Goal: Information Seeking & Learning: Find specific fact

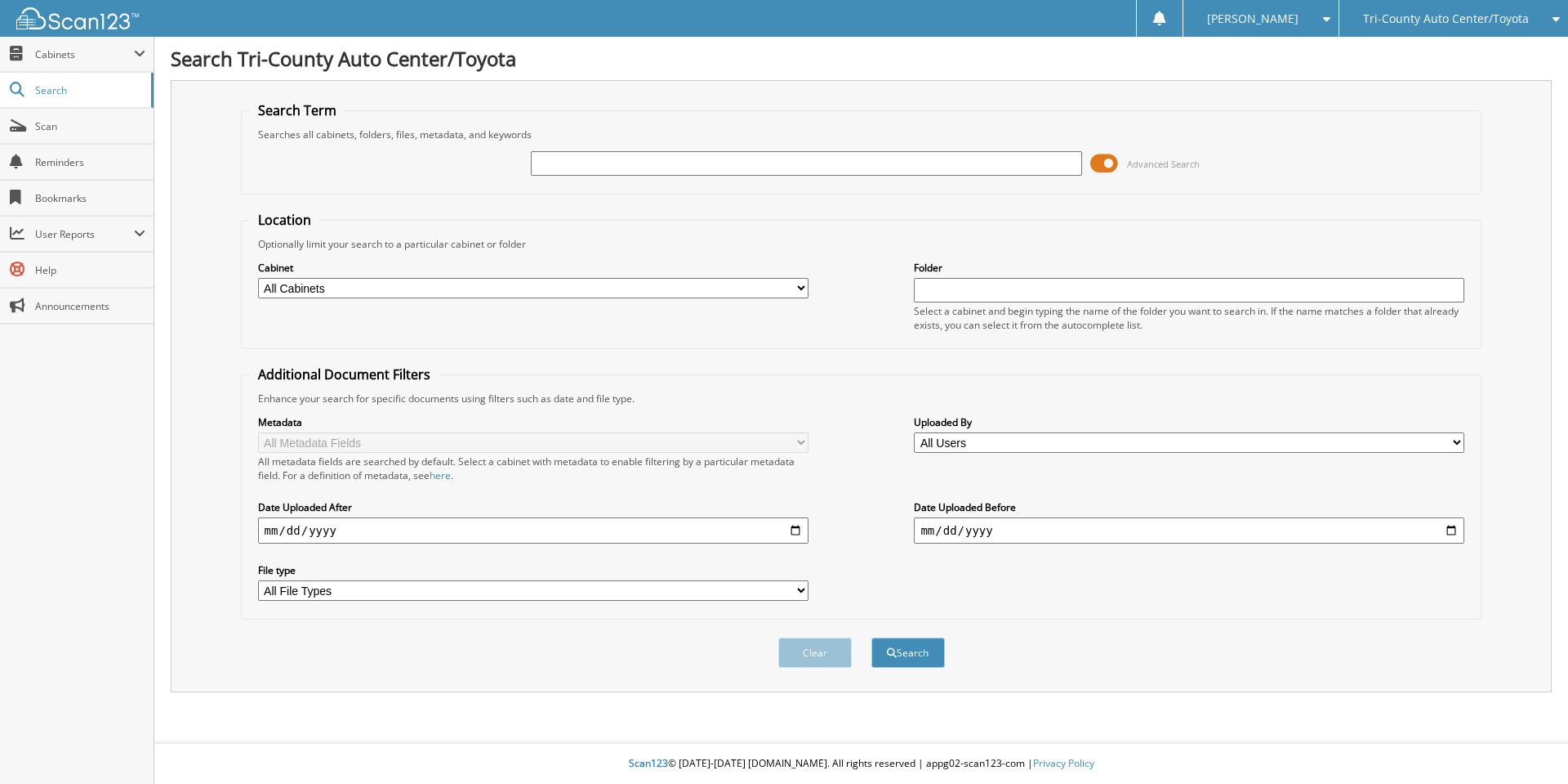
click at [547, 159] on input "text" at bounding box center [806, 164] width 550 height 24
type input "152032"
click at [872, 638] on button "Search" at bounding box center [908, 653] width 73 height 31
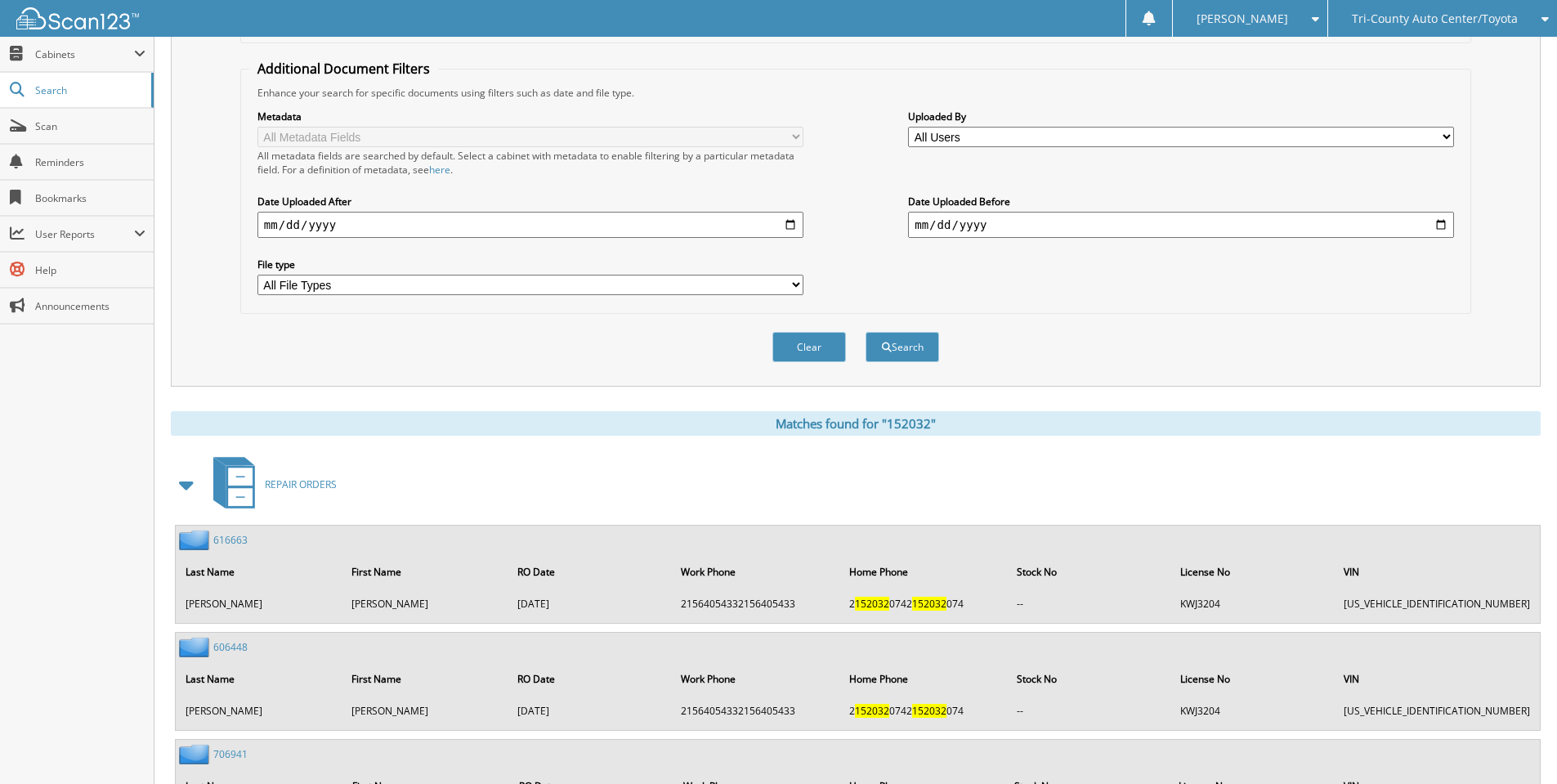
scroll to position [490, 0]
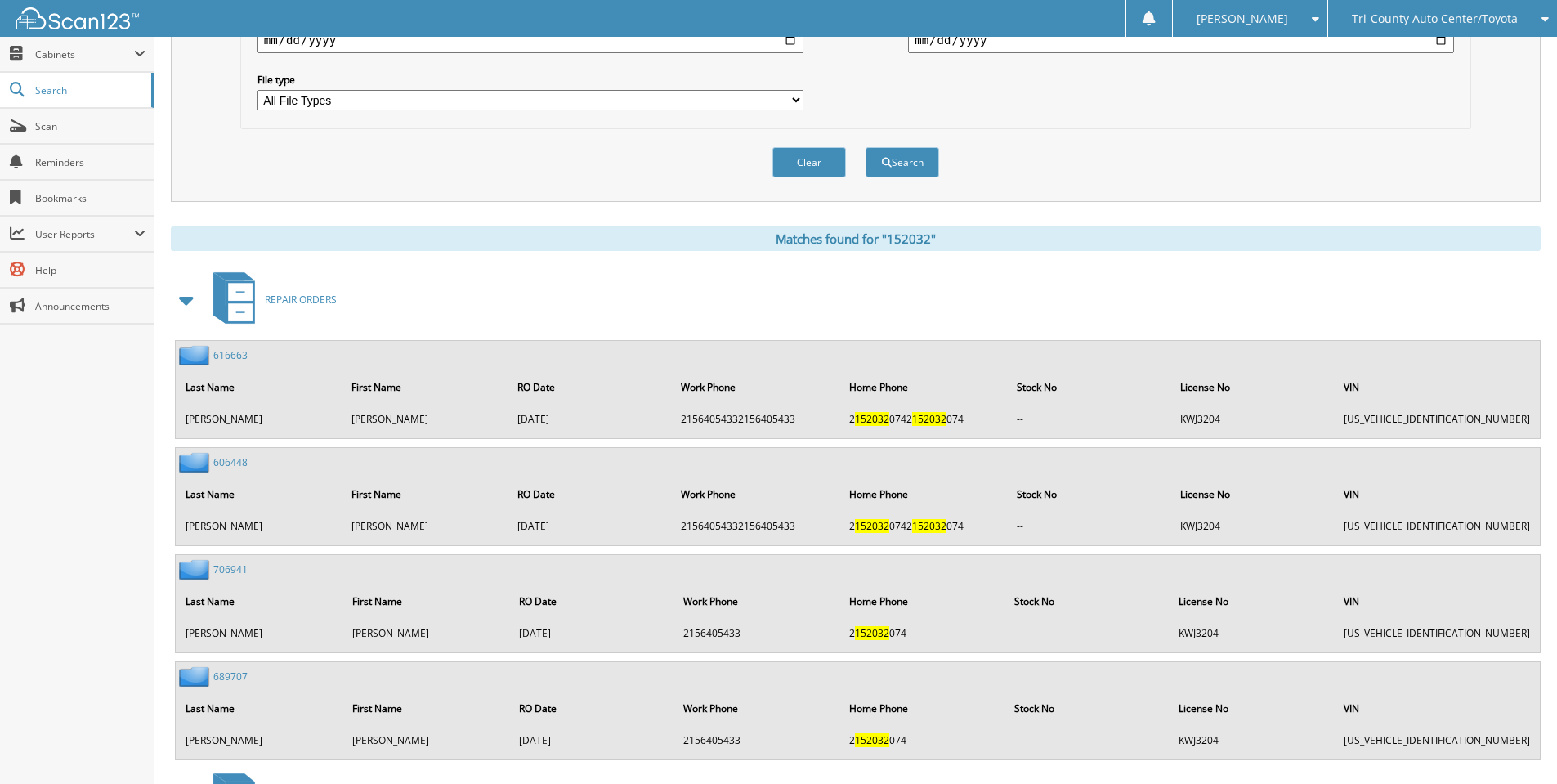
click at [188, 300] on span at bounding box center [187, 300] width 23 height 30
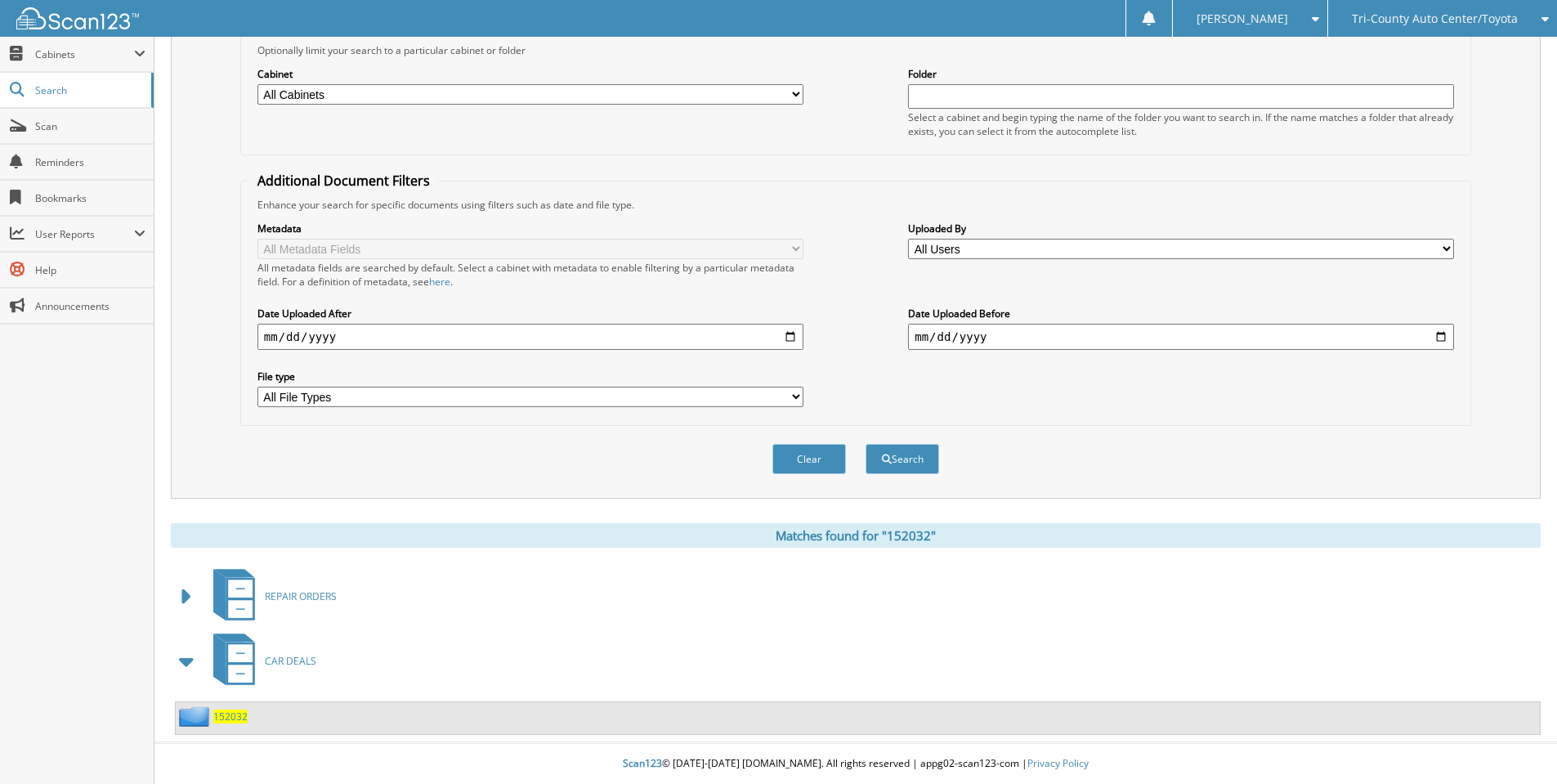
scroll to position [194, 0]
click at [233, 712] on span "152032" at bounding box center [230, 716] width 34 height 14
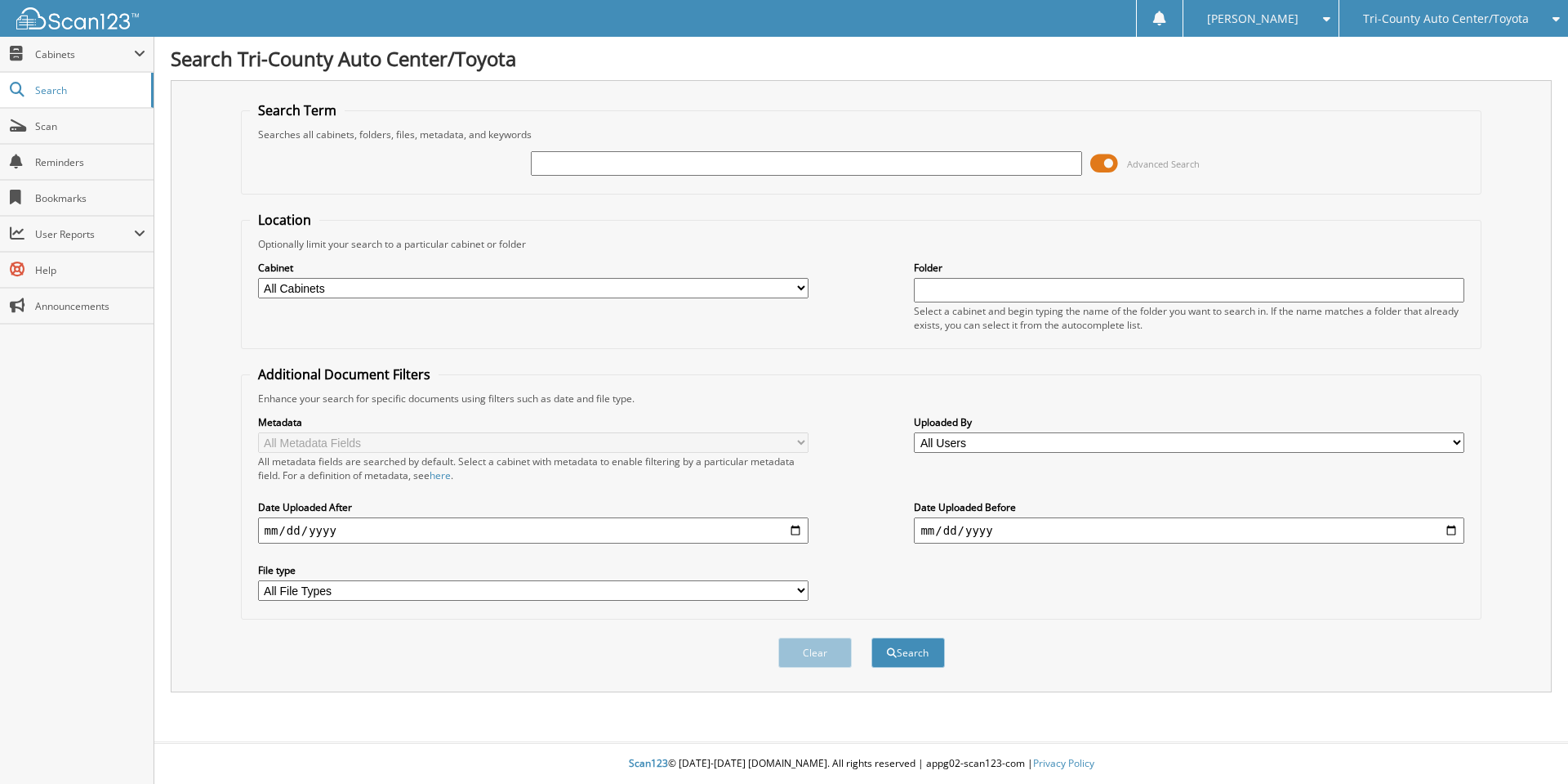
click at [602, 164] on input "text" at bounding box center [806, 164] width 550 height 24
type input "nong"
click at [872, 638] on button "Search" at bounding box center [908, 653] width 73 height 31
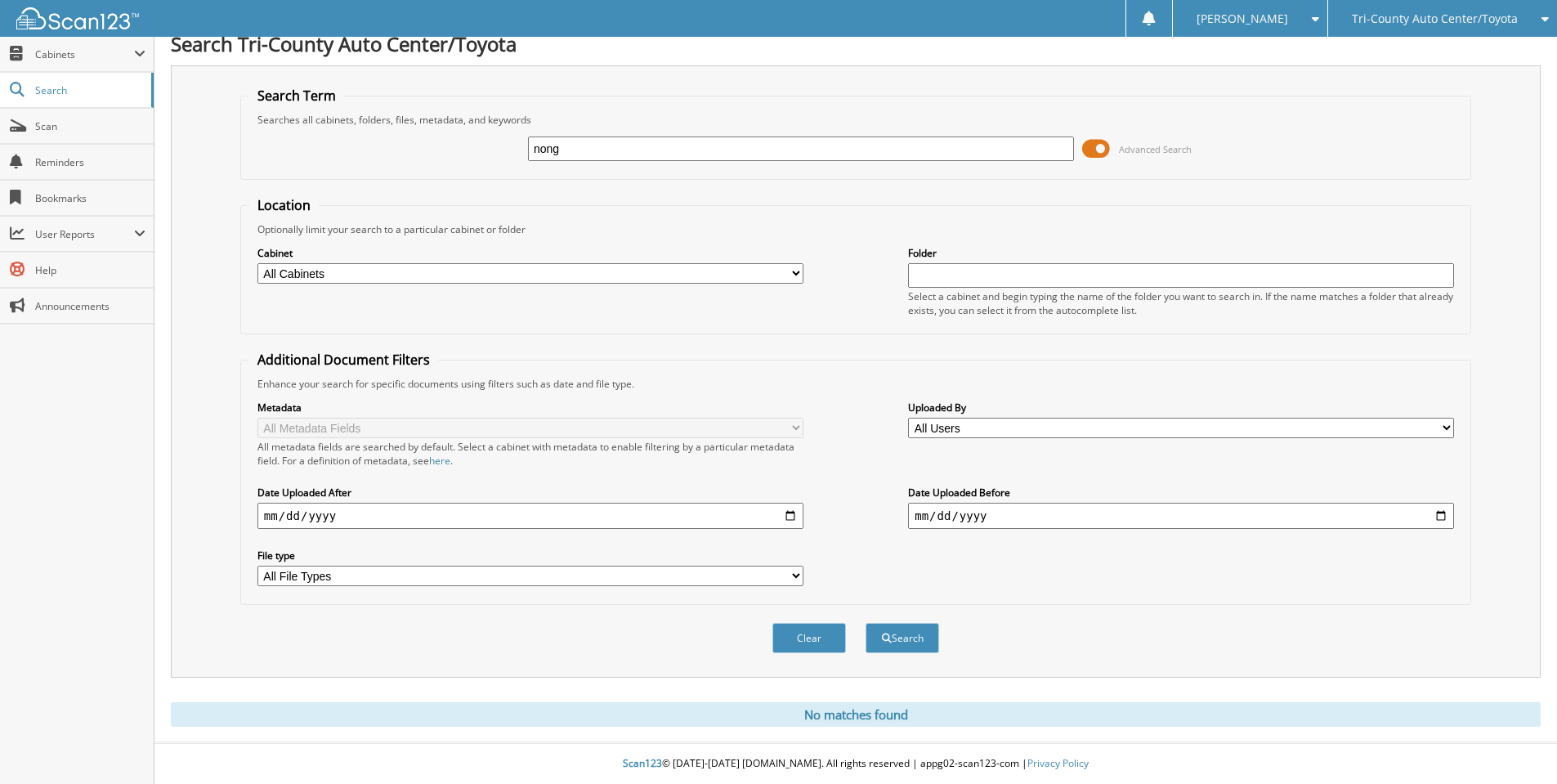
scroll to position [16, 0]
click at [576, 152] on input "nong" at bounding box center [801, 149] width 546 height 24
drag, startPoint x: 568, startPoint y: 158, endPoint x: 571, endPoint y: 149, distance: 9.5
click at [569, 156] on input "nong" at bounding box center [801, 149] width 546 height 24
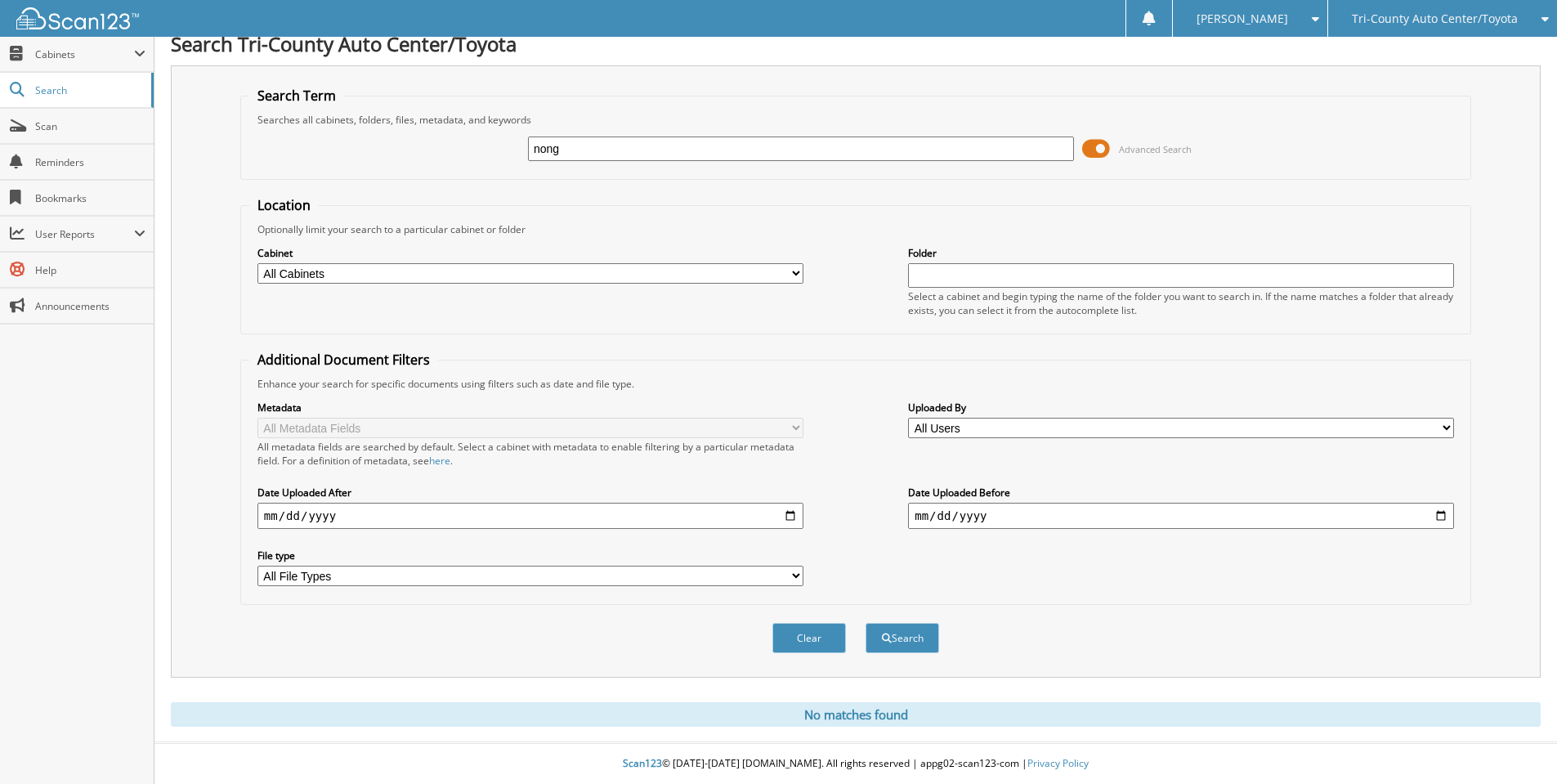
click at [571, 149] on input "nong" at bounding box center [801, 149] width 546 height 24
drag, startPoint x: 571, startPoint y: 149, endPoint x: 472, endPoint y: 148, distance: 99.0
click at [472, 148] on div "nong Advanced Search" at bounding box center [856, 148] width 1213 height 44
type input "177359"
click at [866, 623] on button "Search" at bounding box center [902, 638] width 73 height 31
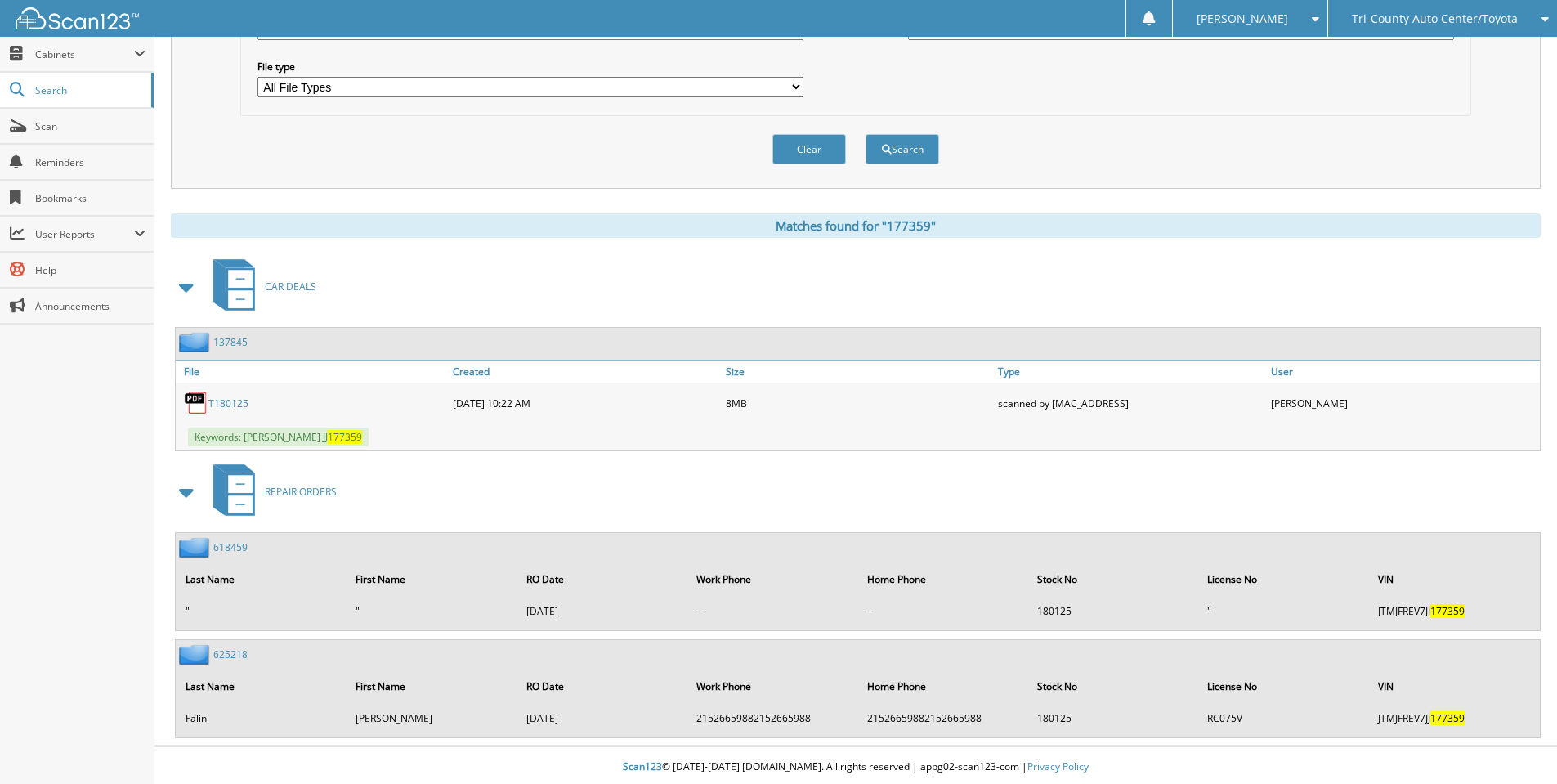
scroll to position [508, 0]
